Goal: Task Accomplishment & Management: Use online tool/utility

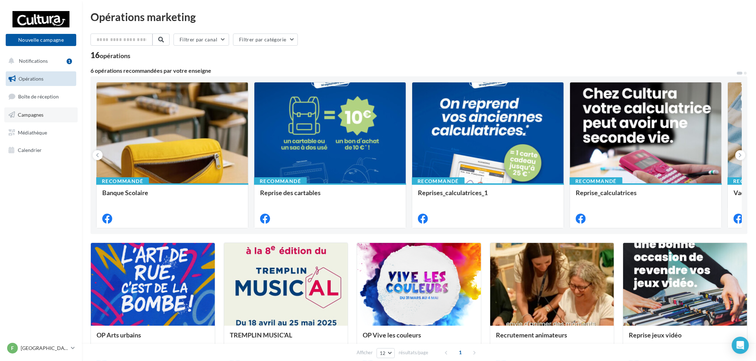
click at [33, 115] on span "Campagnes" at bounding box center [31, 115] width 26 height 6
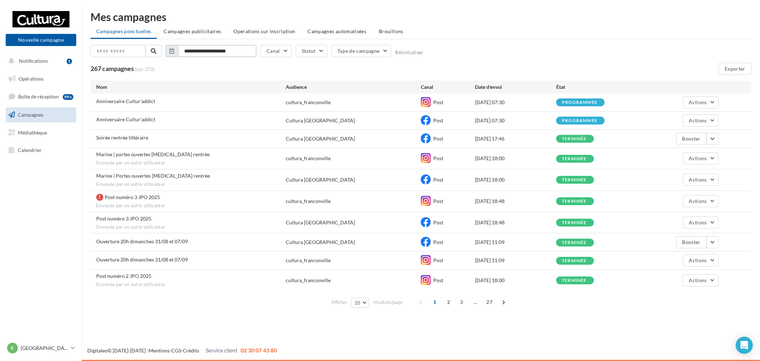
click at [238, 54] on input "**********" at bounding box center [217, 51] width 79 height 12
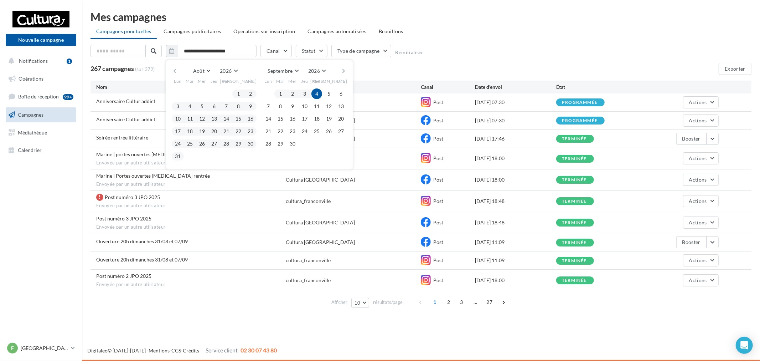
click at [241, 72] on div "Août [PERSON_NAME] Mars Avril Mai Juin Juillet Août Septembre Octobre Novembre …" at bounding box center [259, 71] width 163 height 10
click at [233, 72] on button "2026" at bounding box center [228, 71] width 23 height 10
click at [218, 87] on button "2025" at bounding box center [216, 88] width 50 height 13
click at [224, 95] on button "1" at bounding box center [226, 93] width 11 height 11
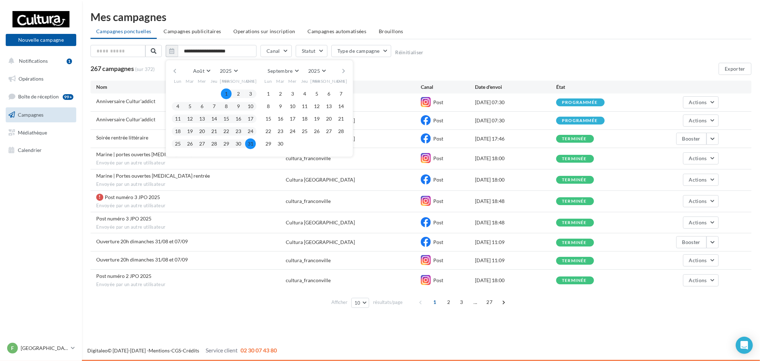
click at [249, 143] on button "31" at bounding box center [250, 143] width 11 height 11
type input "**********"
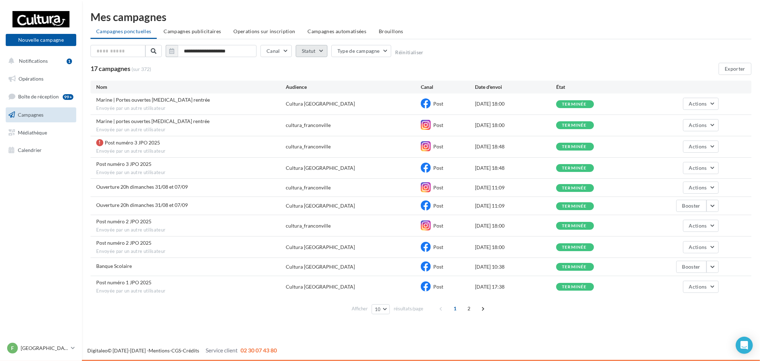
click at [297, 52] on button "Statut" at bounding box center [312, 51] width 32 height 12
click at [330, 83] on div "Terminée" at bounding box center [322, 85] width 21 height 7
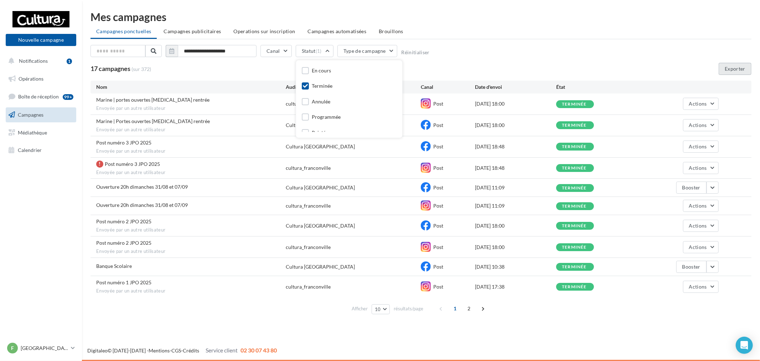
click at [734, 69] on button "Exporter" at bounding box center [735, 69] width 33 height 12
click at [49, 347] on p "[GEOGRAPHIC_DATA]" at bounding box center [44, 347] width 47 height 7
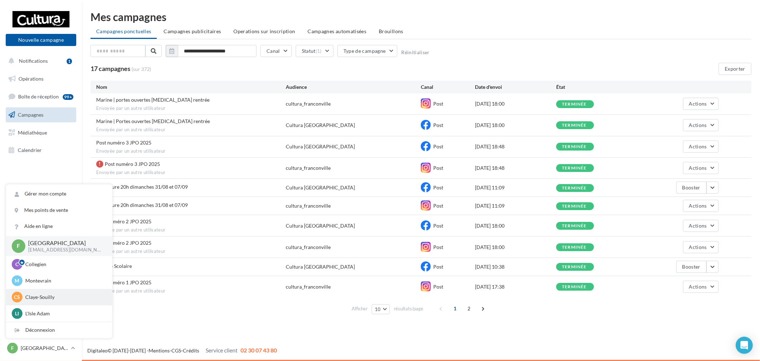
click at [54, 293] on div "CS Claye-Souilly [EMAIL_ADDRESS][DOMAIN_NAME]" at bounding box center [59, 297] width 95 height 11
